Goal: Task Accomplishment & Management: Complete application form

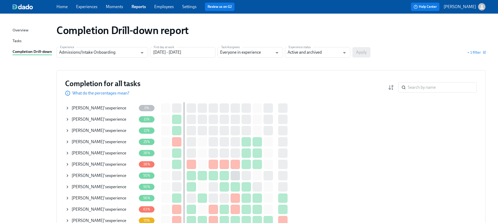
scroll to position [166, 0]
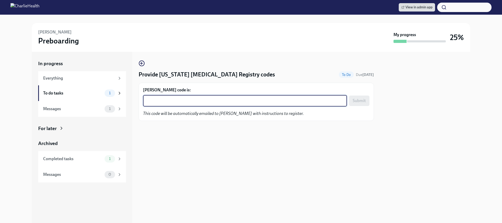
click at [177, 100] on textarea "Barbara D'Souza's code is:" at bounding box center [245, 100] width 198 height 6
paste textarea "ZFE2118D76CK"
type textarea "ZFE2118D76CK"
click at [354, 100] on span "Submit" at bounding box center [358, 100] width 13 height 5
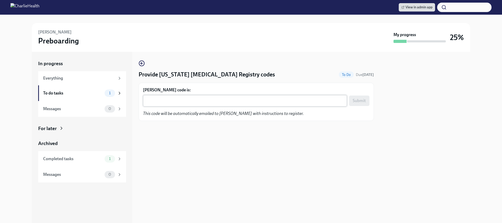
click at [189, 105] on div "x ​" at bounding box center [245, 100] width 204 height 11
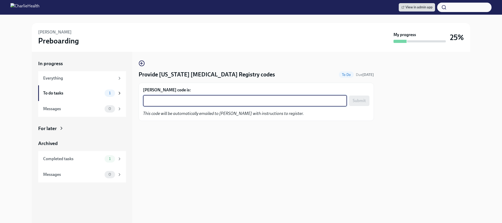
paste textarea "WD4DAW0NR83I"
type textarea "WD4DAW0NR83I"
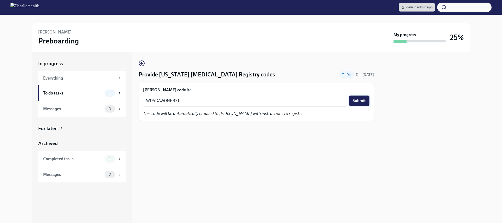
click at [358, 101] on span "Submit" at bounding box center [358, 100] width 13 height 5
